Goal: Task Accomplishment & Management: Complete application form

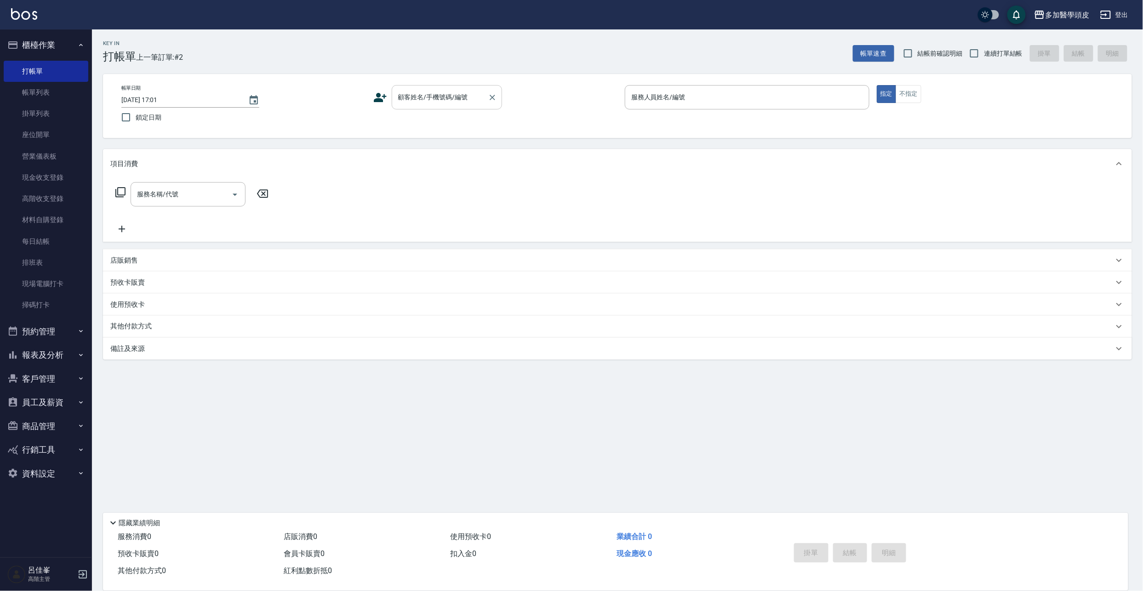
click at [473, 97] on input "顧客姓名/手機號碼/編號" at bounding box center [440, 97] width 88 height 16
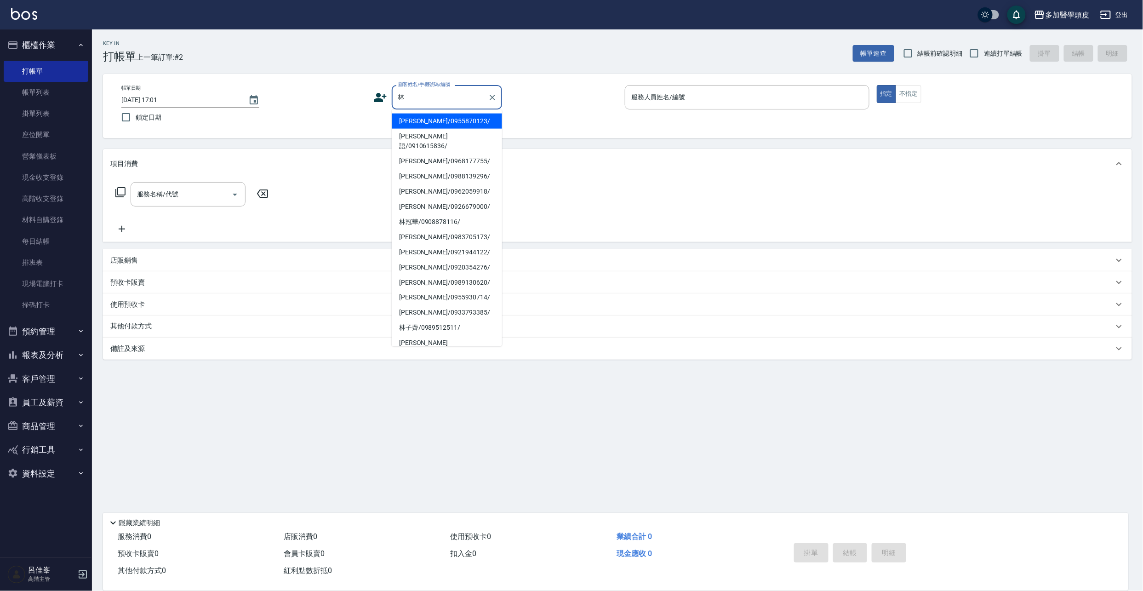
click at [440, 123] on li "[PERSON_NAME]/0955870123/" at bounding box center [447, 121] width 110 height 15
type input "[PERSON_NAME]/0955870123/"
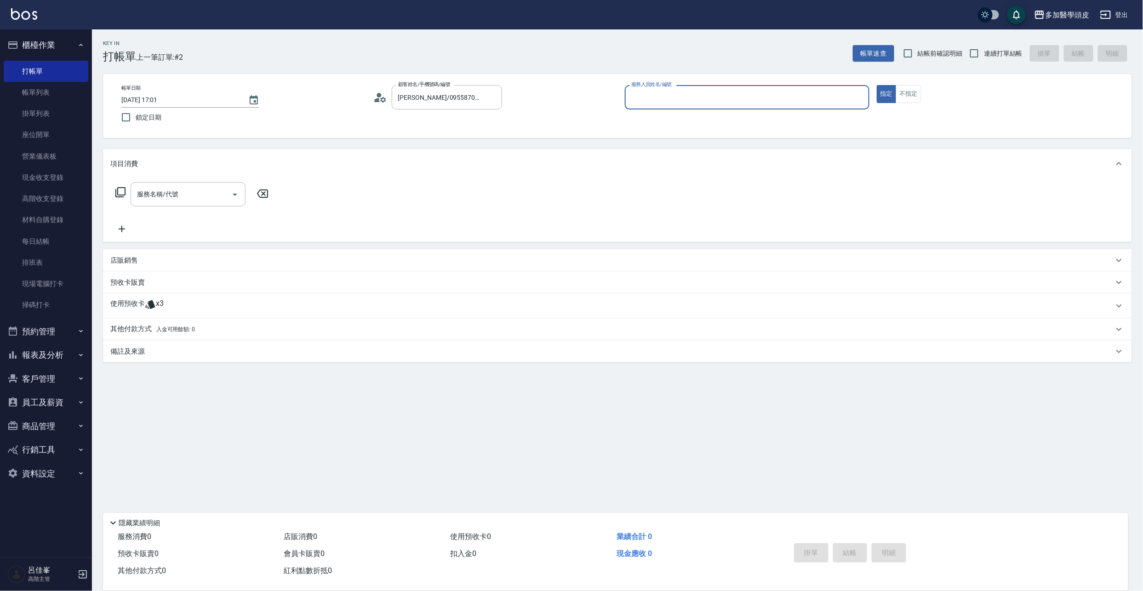
click at [659, 94] on input "服務人員姓名/編號" at bounding box center [747, 97] width 236 height 16
drag, startPoint x: 662, startPoint y: 122, endPoint x: 644, endPoint y: 130, distance: 19.1
click at [662, 121] on span "[PERSON_NAME](無代號)" at bounding box center [653, 121] width 43 height 10
type input "[PERSON_NAME](無代號)"
click at [160, 305] on span "x3" at bounding box center [160, 306] width 8 height 14
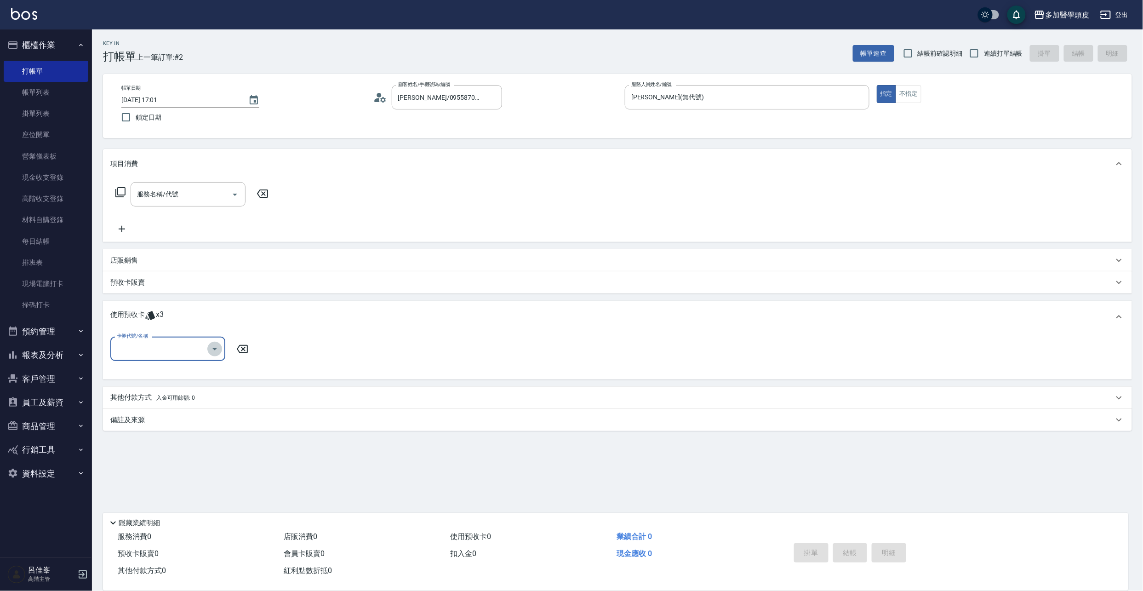
click at [217, 354] on icon "Open" at bounding box center [214, 348] width 11 height 11
click at [194, 380] on ul "育髮課程3堂 剩餘3張" at bounding box center [167, 372] width 115 height 23
click at [199, 375] on div "育髮課程3堂 剩餘3張" at bounding box center [167, 372] width 115 height 15
type input "育髮課程3[PERSON_NAME]"
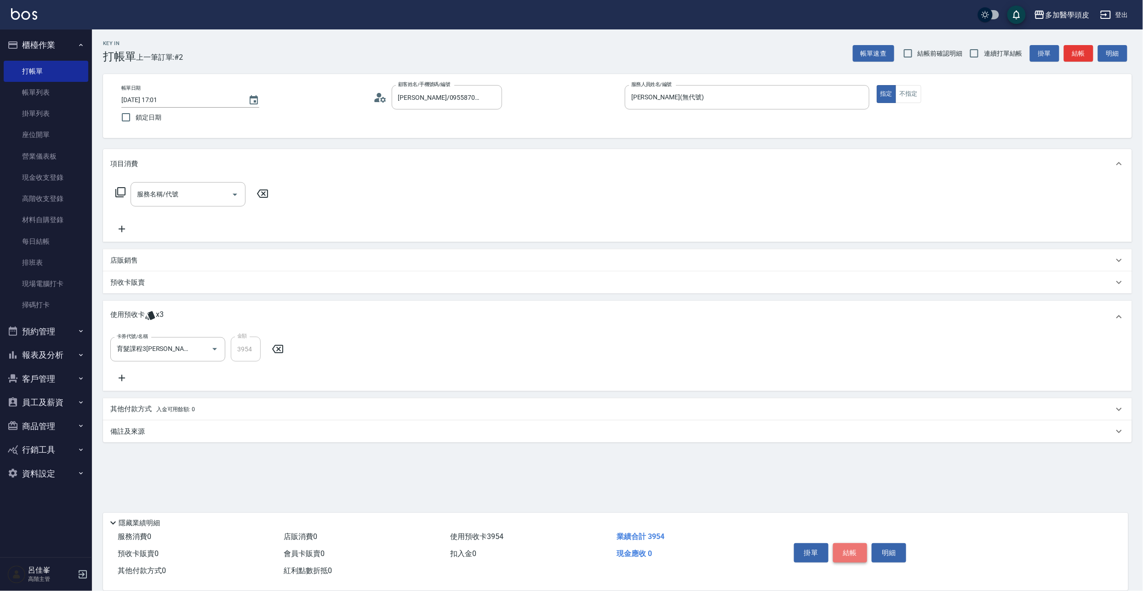
click at [854, 558] on button "結帳" at bounding box center [850, 552] width 34 height 19
